Goal: Transaction & Acquisition: Purchase product/service

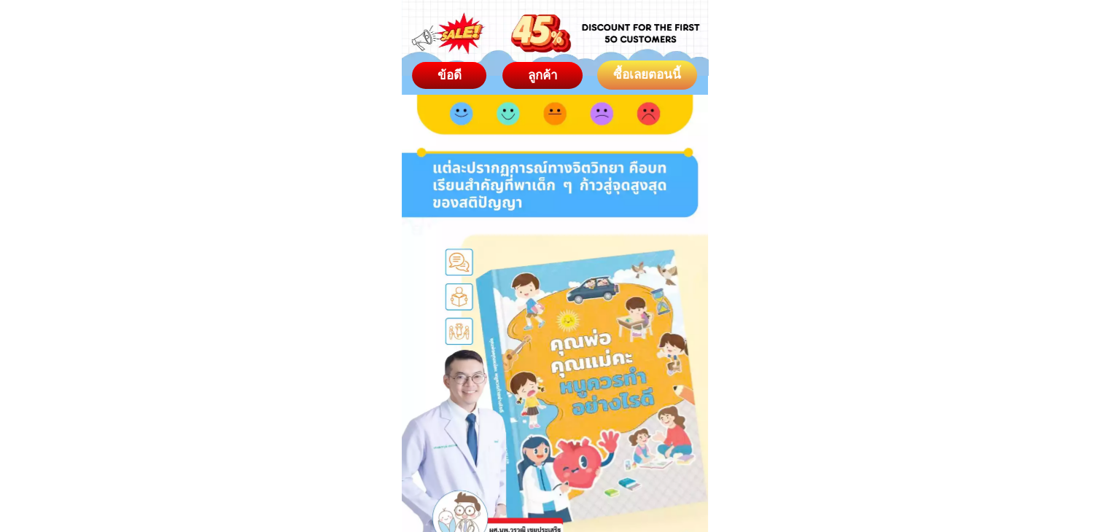
drag, startPoint x: 675, startPoint y: 80, endPoint x: 672, endPoint y: 88, distance: 9.0
click at [674, 80] on div "ซื้อเลยตอนนี้" at bounding box center [647, 75] width 101 height 19
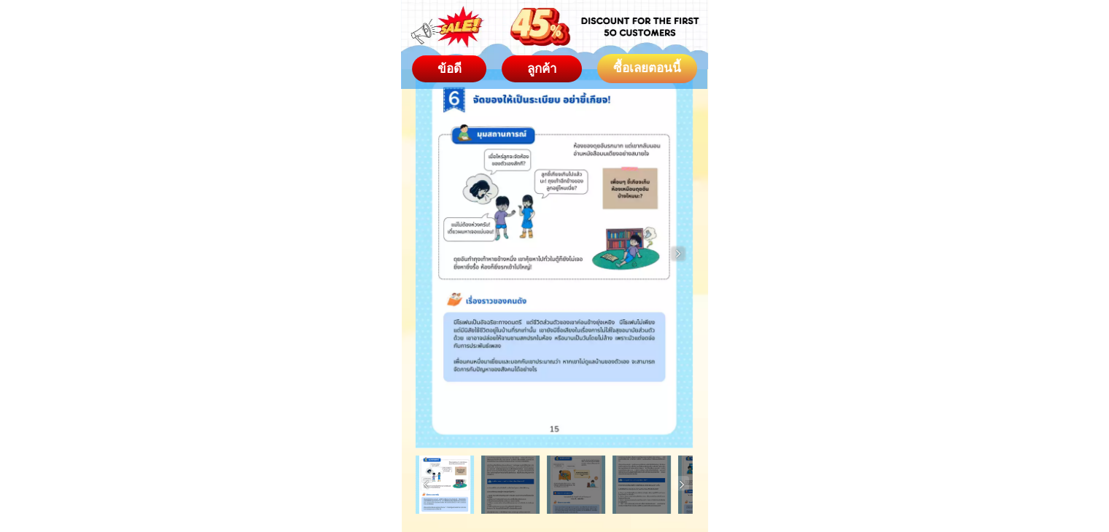
scroll to position [8030, 0]
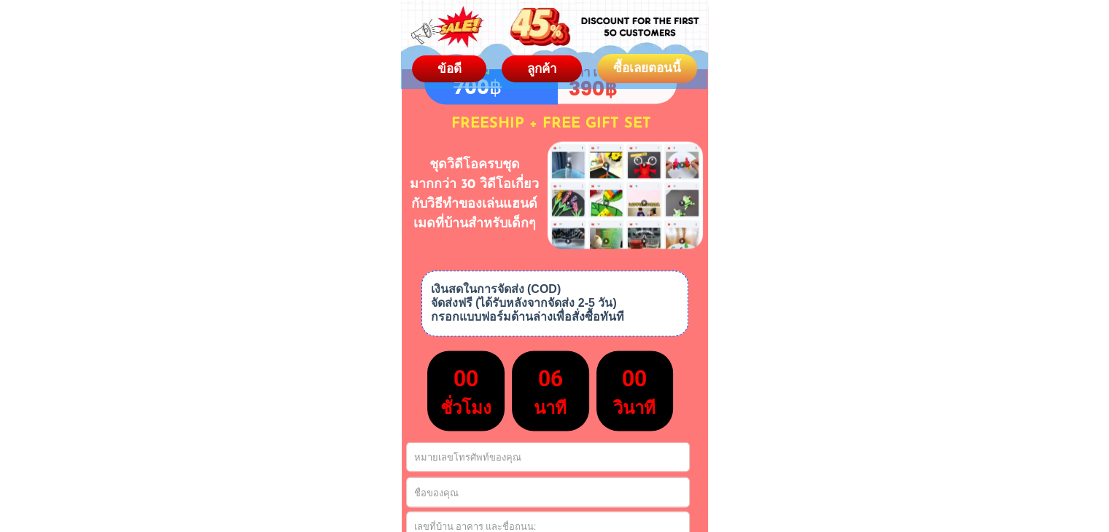
click at [451, 470] on input "Input phone_number" at bounding box center [548, 457] width 282 height 28
paste input "0949392938"
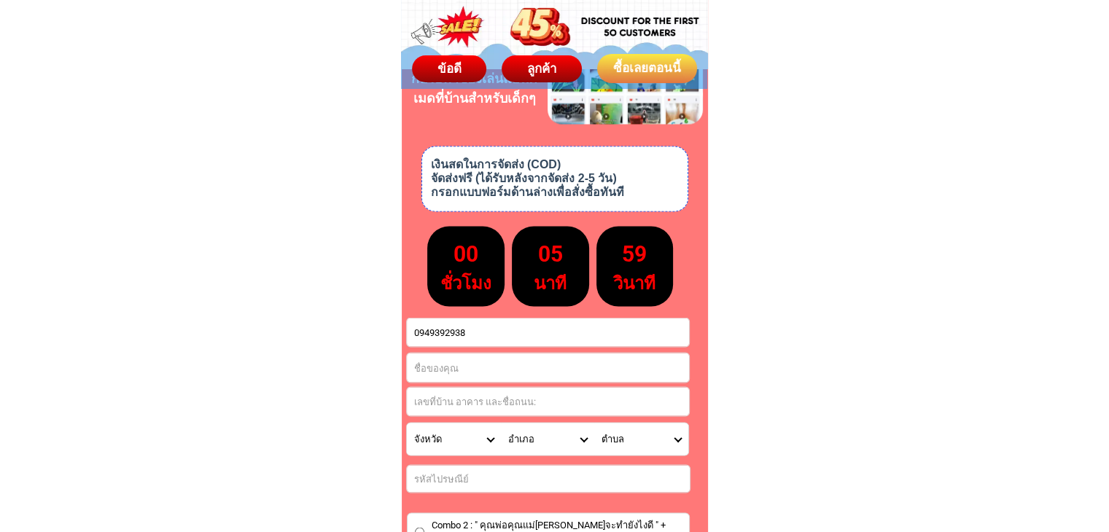
scroll to position [8175, 0]
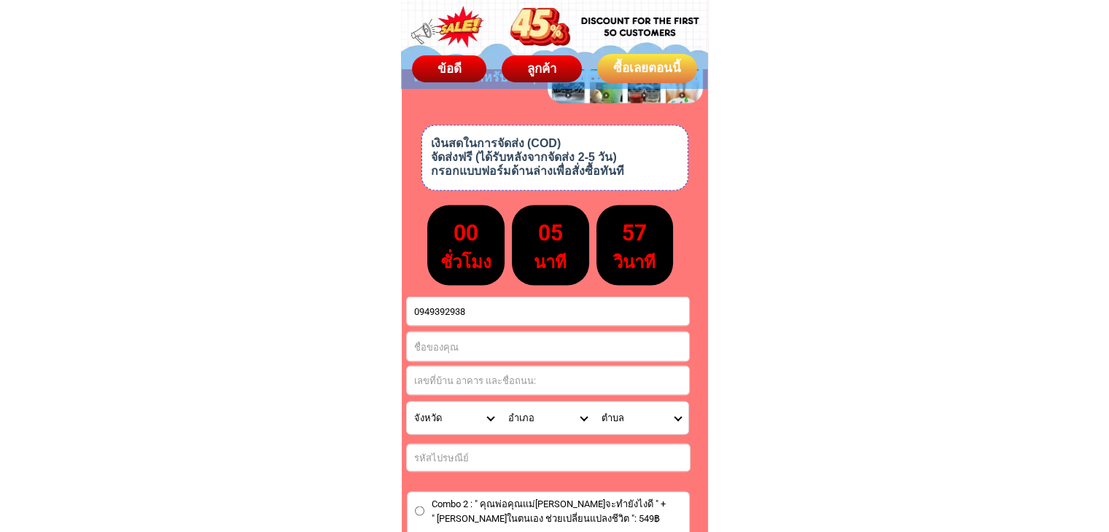
type input "0949392938"
click at [485, 419] on select "จังหวัด กระบี่/ Krabi กรุงเทพมหานคร/ [GEOGRAPHIC_DATA] กาญจนบุรี/ [GEOGRAPHIC_D…" at bounding box center [454, 418] width 94 height 32
select select "66_R92277"
click at [407, 402] on select "จังหวัด กระบี่/ Krabi กรุงเทพมหานคร/ [GEOGRAPHIC_DATA] กาญจนบุรี/ [GEOGRAPHIC_D…" at bounding box center [454, 418] width 94 height 32
click at [581, 419] on select "อำเภอ คลองเตย/ Khlong Toei คลองสาน/ [GEOGRAPHIC_DATA][PERSON_NAME]/ Khan Na Yao…" at bounding box center [548, 418] width 94 height 32
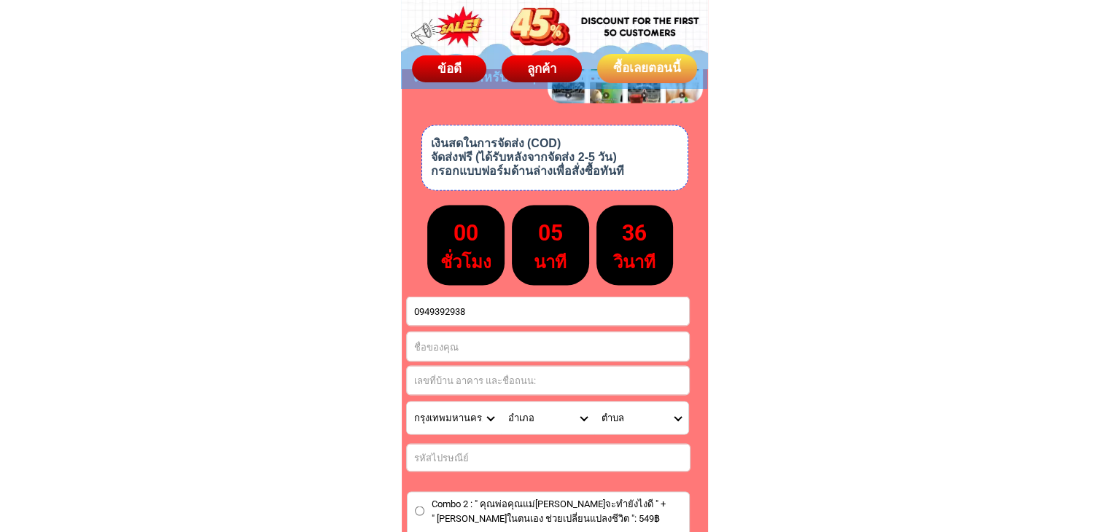
select select "66_R2942282"
click at [501, 402] on select "อำเภอ คลองเตย/ Khlong Toei คลองสาน/ [GEOGRAPHIC_DATA][PERSON_NAME]/ Khan Na Yao…" at bounding box center [548, 418] width 94 height 32
click at [672, 415] on select "ตำบล บางขุนนนท์/ Bang Khun Non บาง[PERSON_NAME]/ [GEOGRAPHIC_DATA][PERSON_NAME]…" at bounding box center [641, 418] width 94 height 32
select select "66_R0000209"
click at [594, 402] on select "ตำบล บางขุนนนท์/ Bang Khun Non บาง[PERSON_NAME]/ [GEOGRAPHIC_DATA][PERSON_NAME]…" at bounding box center [641, 418] width 94 height 32
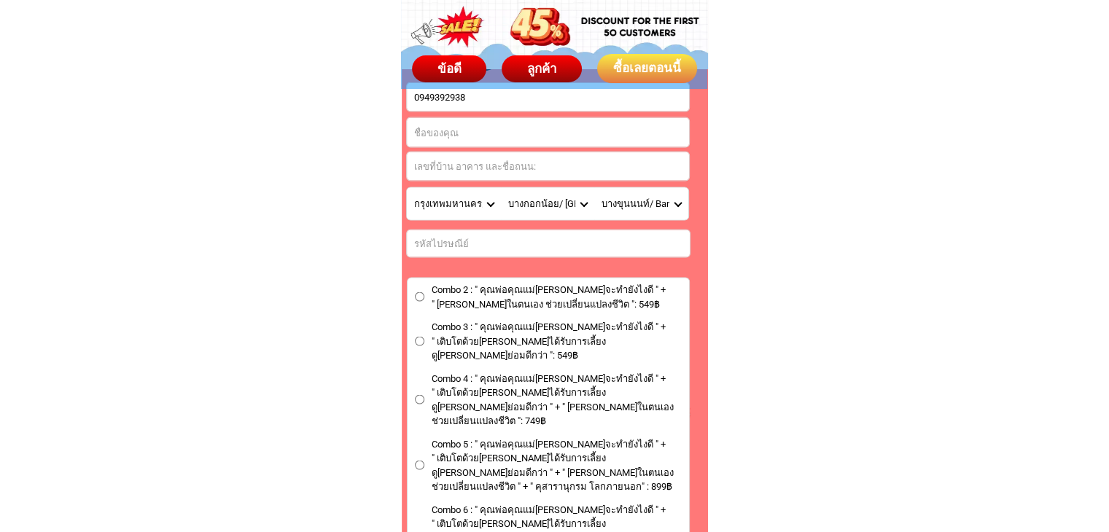
scroll to position [8394, 0]
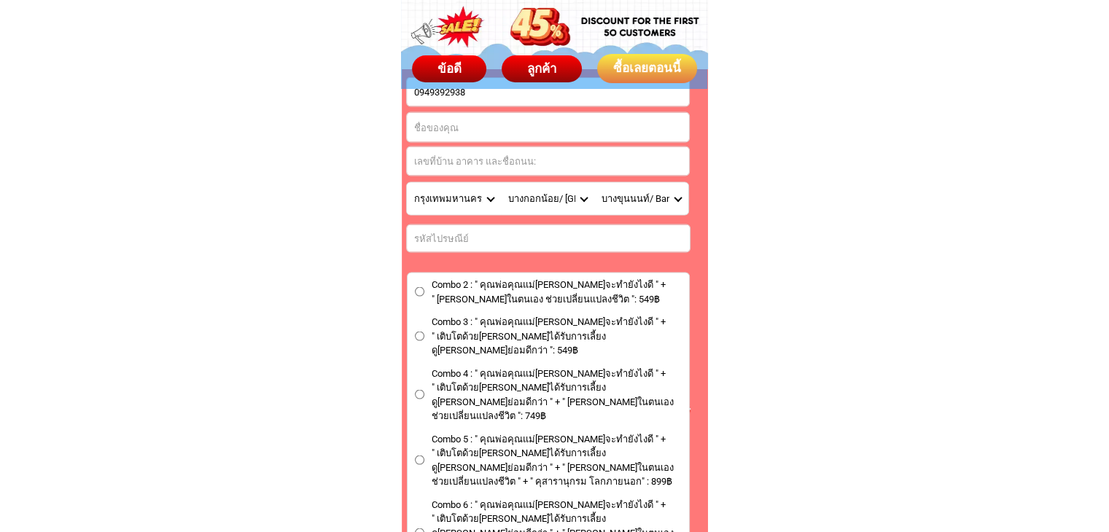
click at [485, 139] on input "Input full_name" at bounding box center [548, 127] width 282 height 29
paste input "Chamaiporn [PERSON_NAME]"
type input "Chamaiporn [PERSON_NAME]"
click at [441, 243] on input "Input number_input_1" at bounding box center [548, 238] width 283 height 27
click at [469, 235] on input "Input number_input_1" at bounding box center [548, 238] width 283 height 27
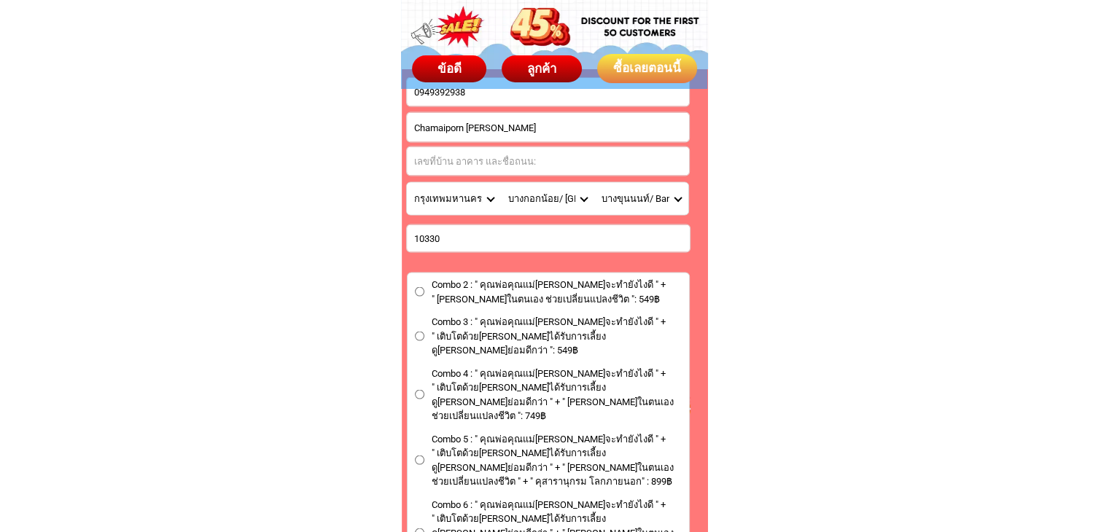
type input "10330"
click at [490, 166] on input "Input address" at bounding box center [548, 161] width 282 height 28
click at [535, 167] on input "Input address" at bounding box center [548, 161] width 282 height 28
paste input "[PERSON_NAME]"
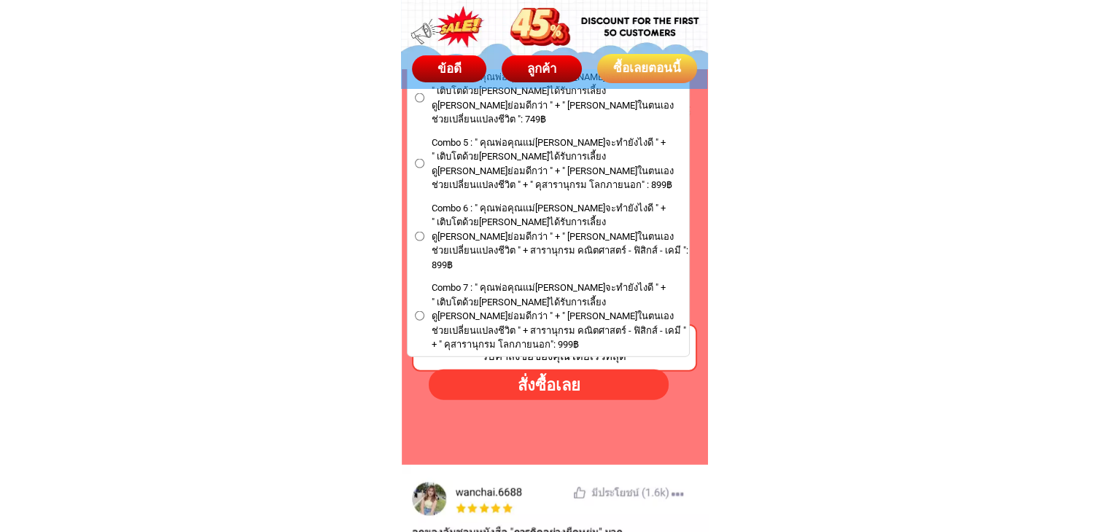
scroll to position [8686, 0]
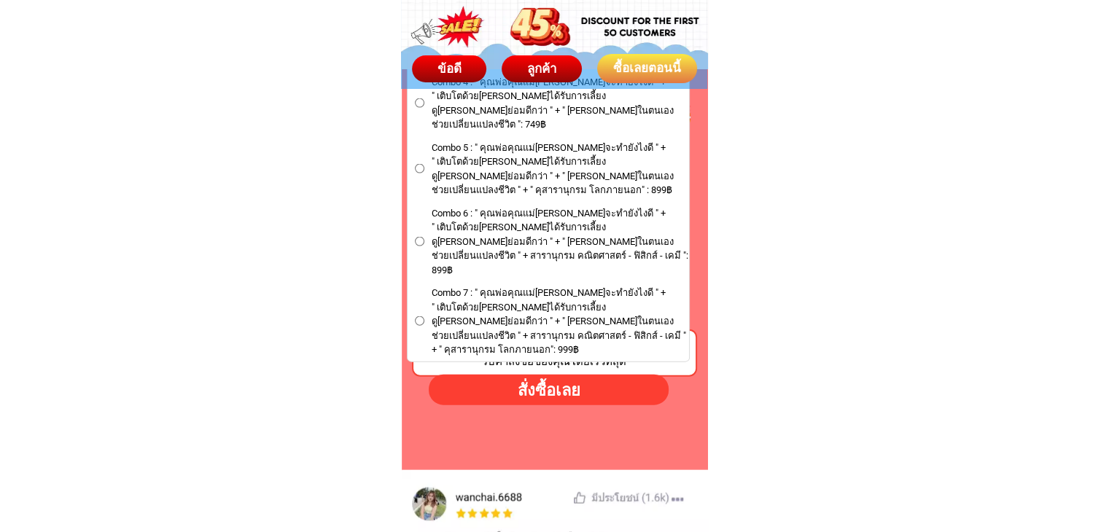
type input "[PERSON_NAME]"
click at [426, 286] on label "Combo 7 : " คุณพ่อคุณแม่[PERSON_NAME]จะทำยังไงดี " + " เติบโตด้วย[PERSON_NAME]ไ…" at bounding box center [549, 321] width 282 height 71
click at [424, 317] on input "Combo 7 : " คุณพ่อคุณแม่[PERSON_NAME]จะทำยังไงดี " + " เติบโตด้วย[PERSON_NAME]ไ…" at bounding box center [419, 321] width 9 height 9
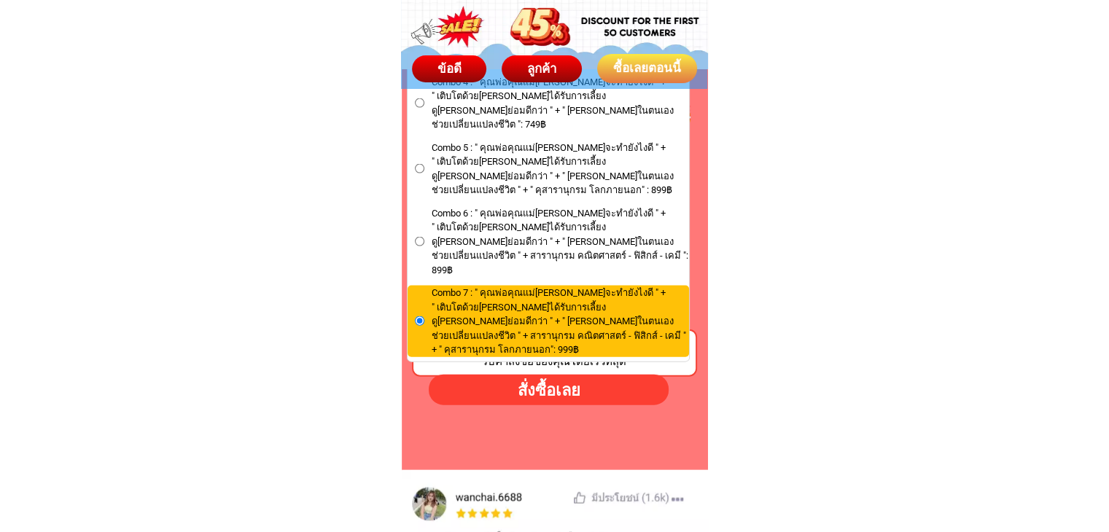
click at [527, 387] on div "สั่งซื้อเลย" at bounding box center [548, 390] width 249 height 25
radio input "true"
